Goal: Task Accomplishment & Management: Manage account settings

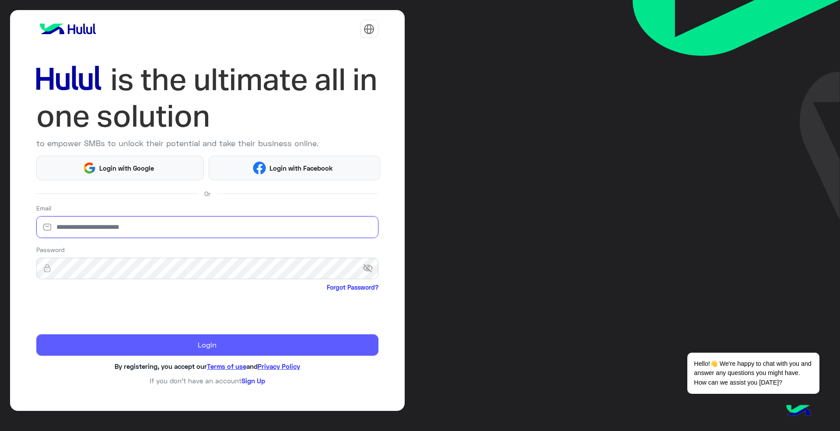
type input "**********"
click at [124, 344] on button "Login" at bounding box center [207, 345] width 342 height 22
click at [144, 342] on button "Login" at bounding box center [207, 345] width 342 height 22
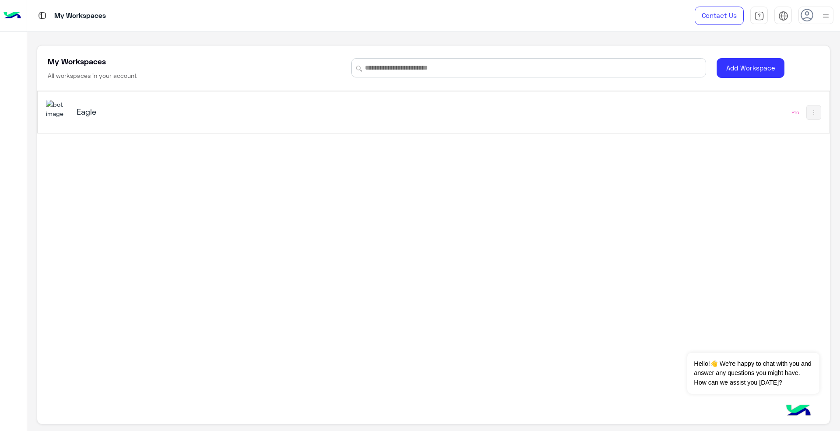
click at [359, 113] on div "Eagle" at bounding box center [278, 112] width 465 height 25
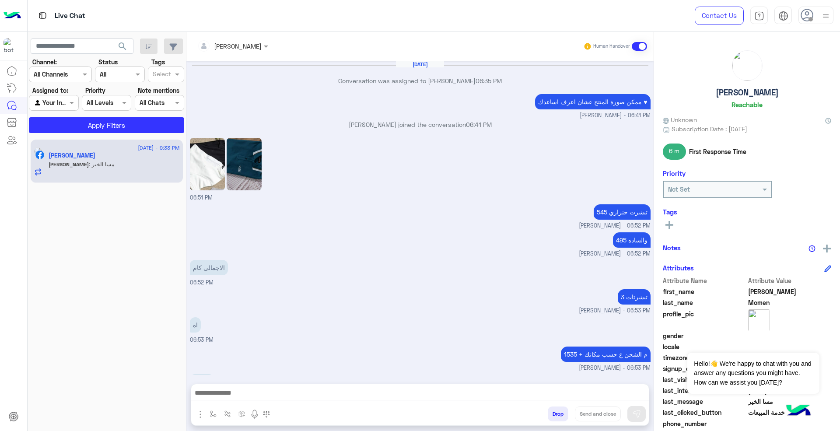
scroll to position [315, 0]
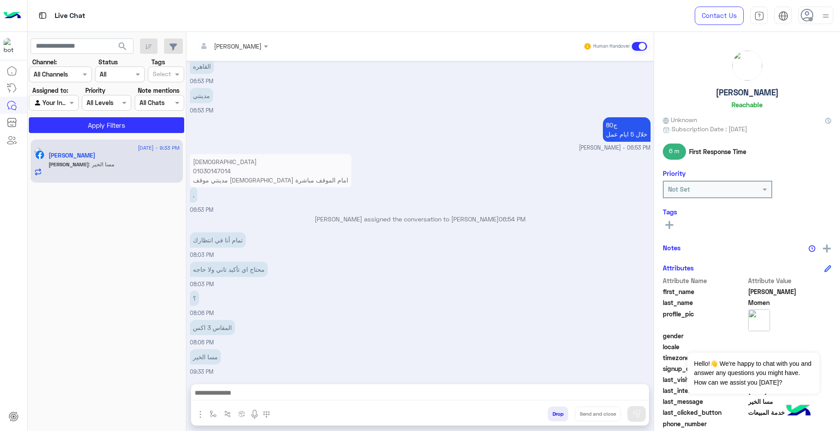
click at [227, 49] on input "text" at bounding box center [221, 46] width 48 height 9
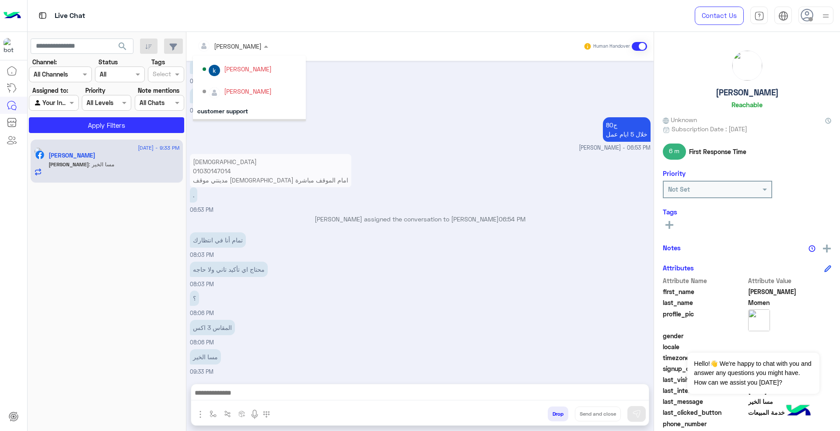
scroll to position [42, 0]
click at [247, 90] on div "[PERSON_NAME]" at bounding box center [248, 84] width 48 height 9
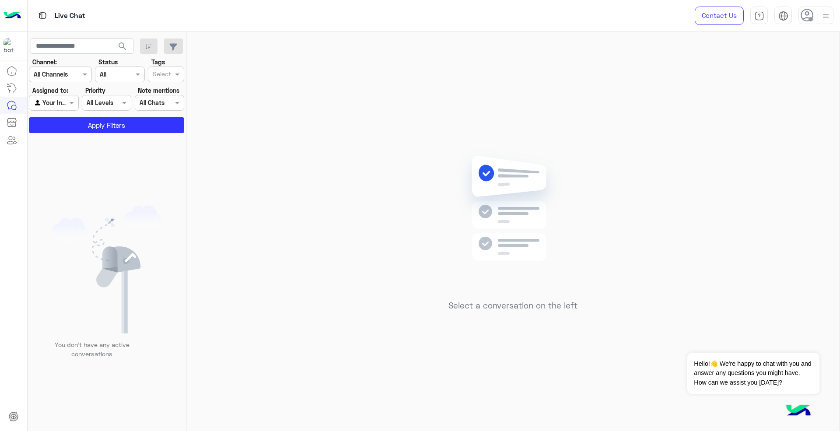
click at [801, 9] on icon at bounding box center [807, 15] width 13 height 13
click at [742, 195] on span "Sign Out" at bounding box center [755, 192] width 31 height 7
